Goal: Task Accomplishment & Management: Manage account settings

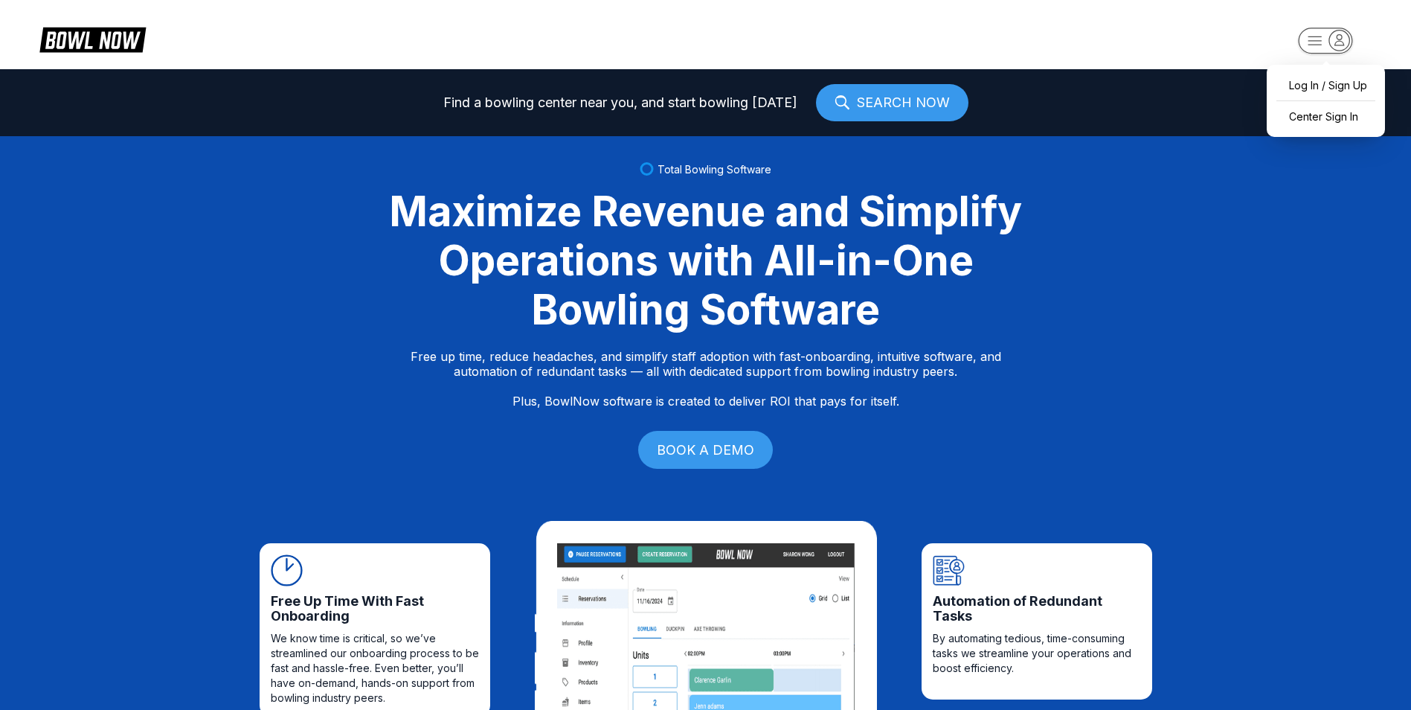
click at [1316, 48] on rect "button" at bounding box center [1325, 41] width 54 height 26
click at [1289, 115] on div "Center Sign In" at bounding box center [1325, 116] width 103 height 26
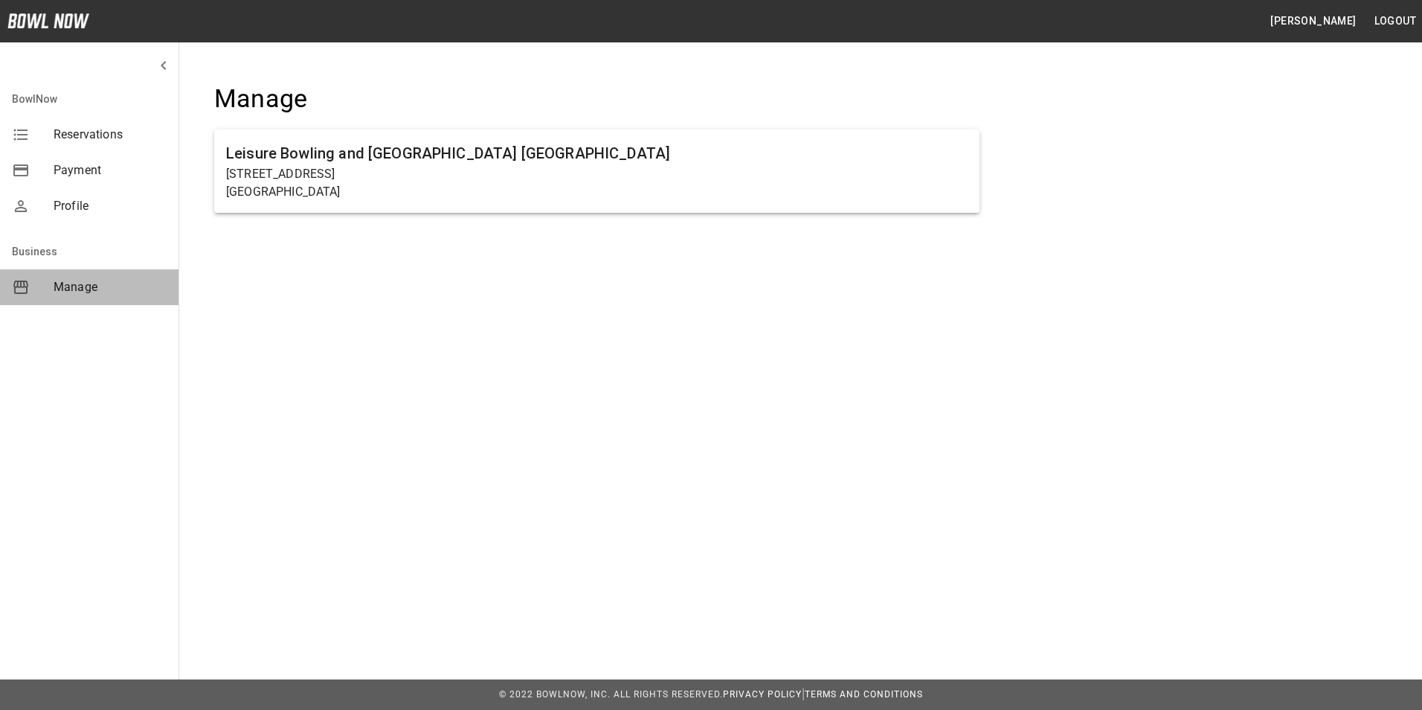
click at [63, 286] on span "Manage" at bounding box center [110, 287] width 113 height 18
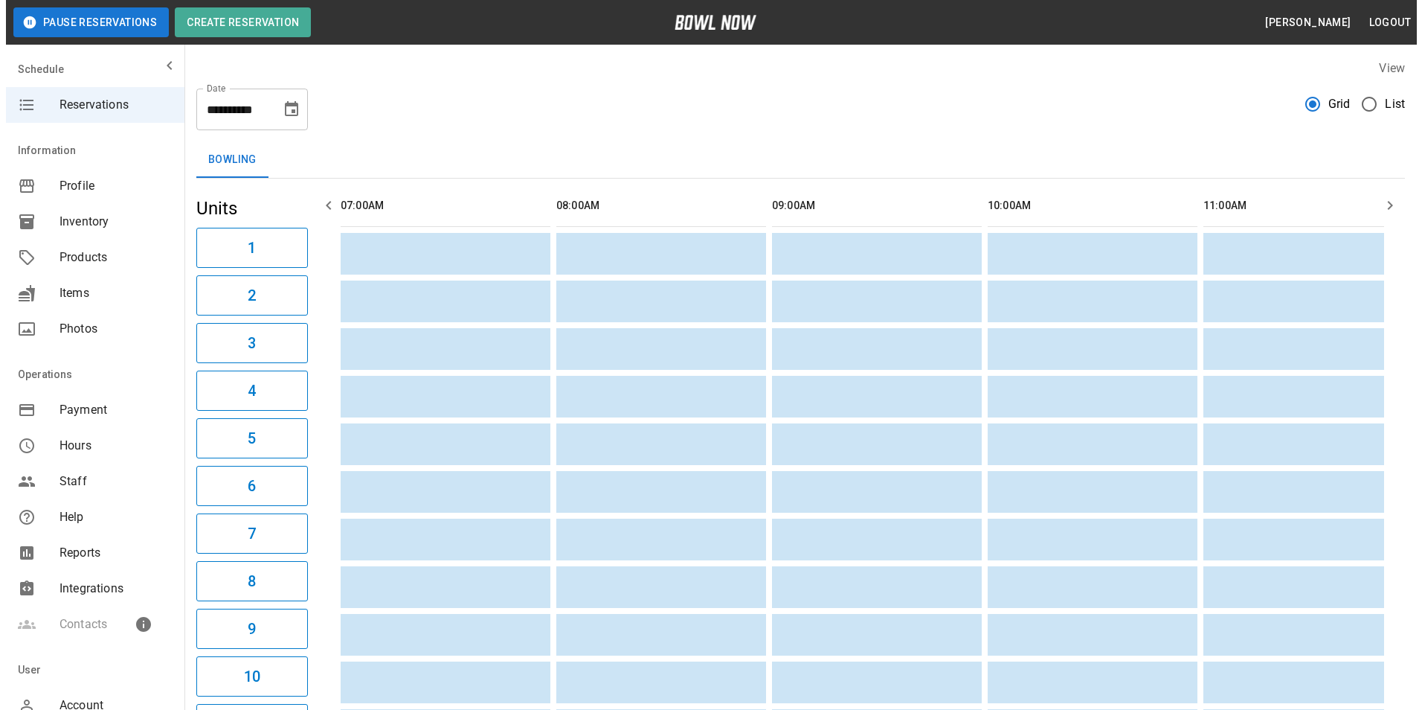
scroll to position [0, 2373]
